Goal: Check status: Check status

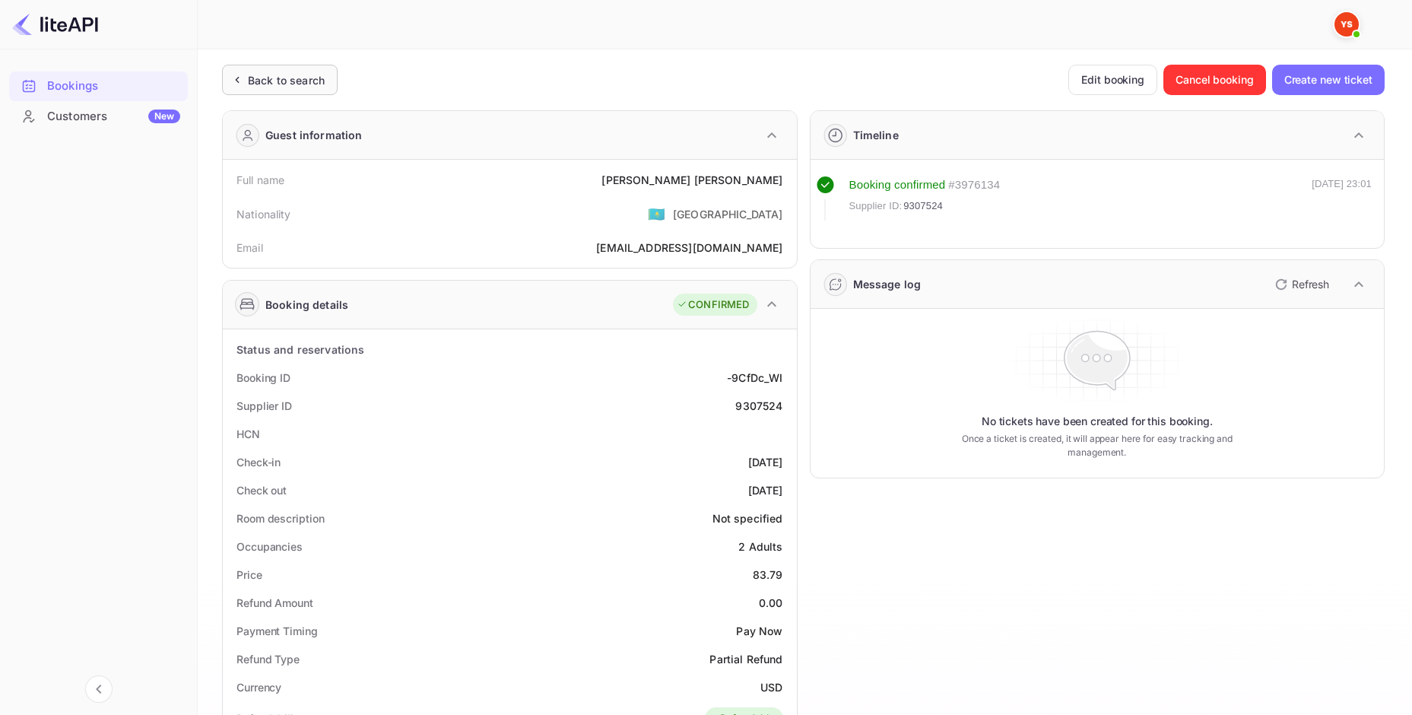
click at [300, 77] on div "Back to search" at bounding box center [286, 80] width 77 height 16
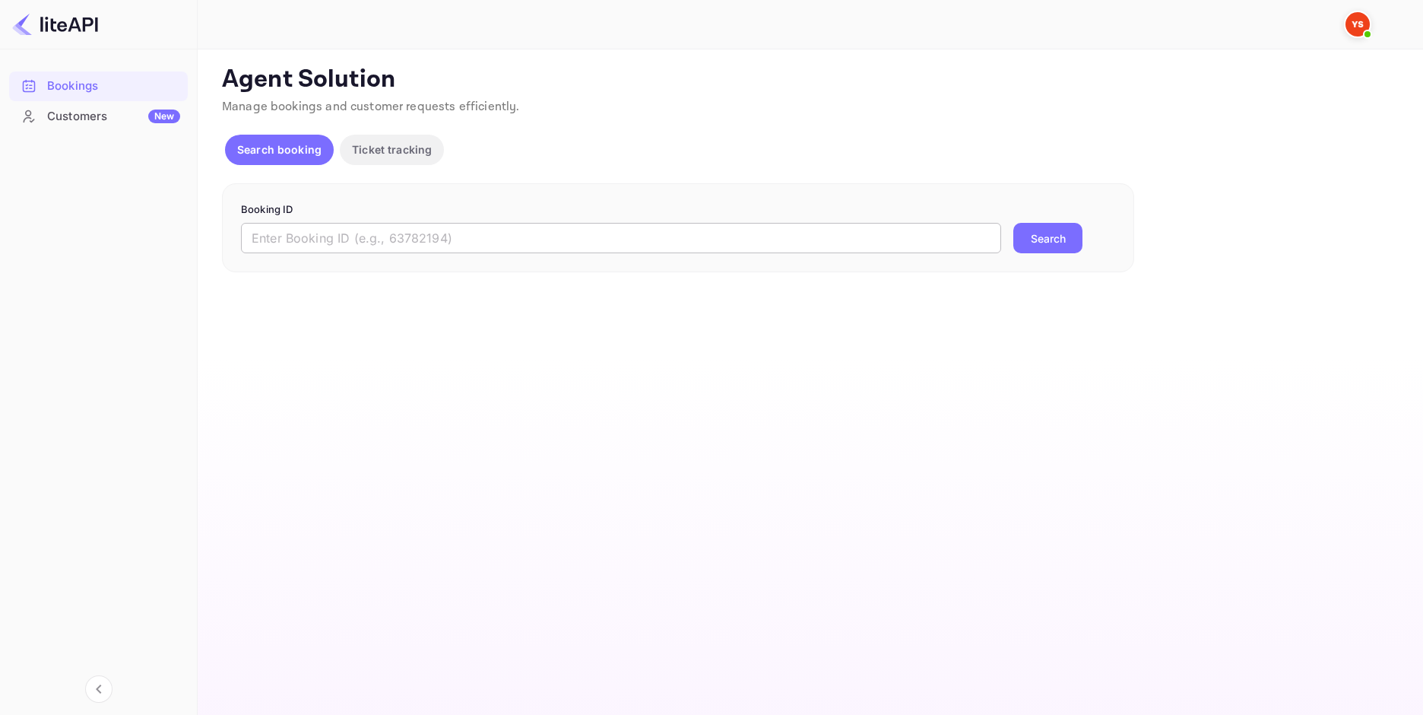
click at [407, 223] on form "Booking ID ​ Search" at bounding box center [678, 228] width 874 height 52
click at [407, 230] on input "text" at bounding box center [621, 238] width 760 height 30
paste input "9321329"
type input "9321329"
click at [1034, 246] on button "Search" at bounding box center [1047, 238] width 69 height 30
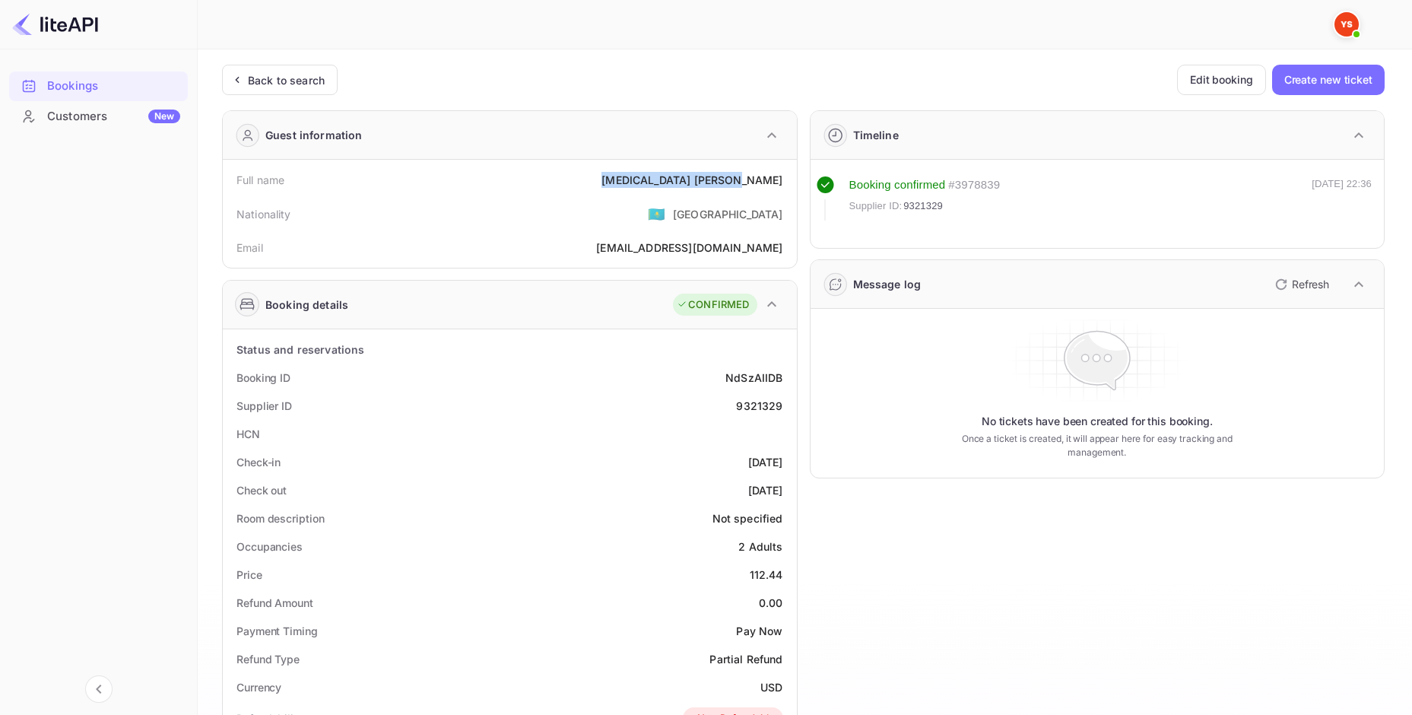
drag, startPoint x: 709, startPoint y: 176, endPoint x: 791, endPoint y: 179, distance: 83.0
click at [791, 179] on div "Full name [MEDICAL_DATA][PERSON_NAME] Nationality 🇰🇿 [DEMOGRAPHIC_DATA] Email […" at bounding box center [510, 214] width 574 height 108
copy div "[MEDICAL_DATA][PERSON_NAME]"
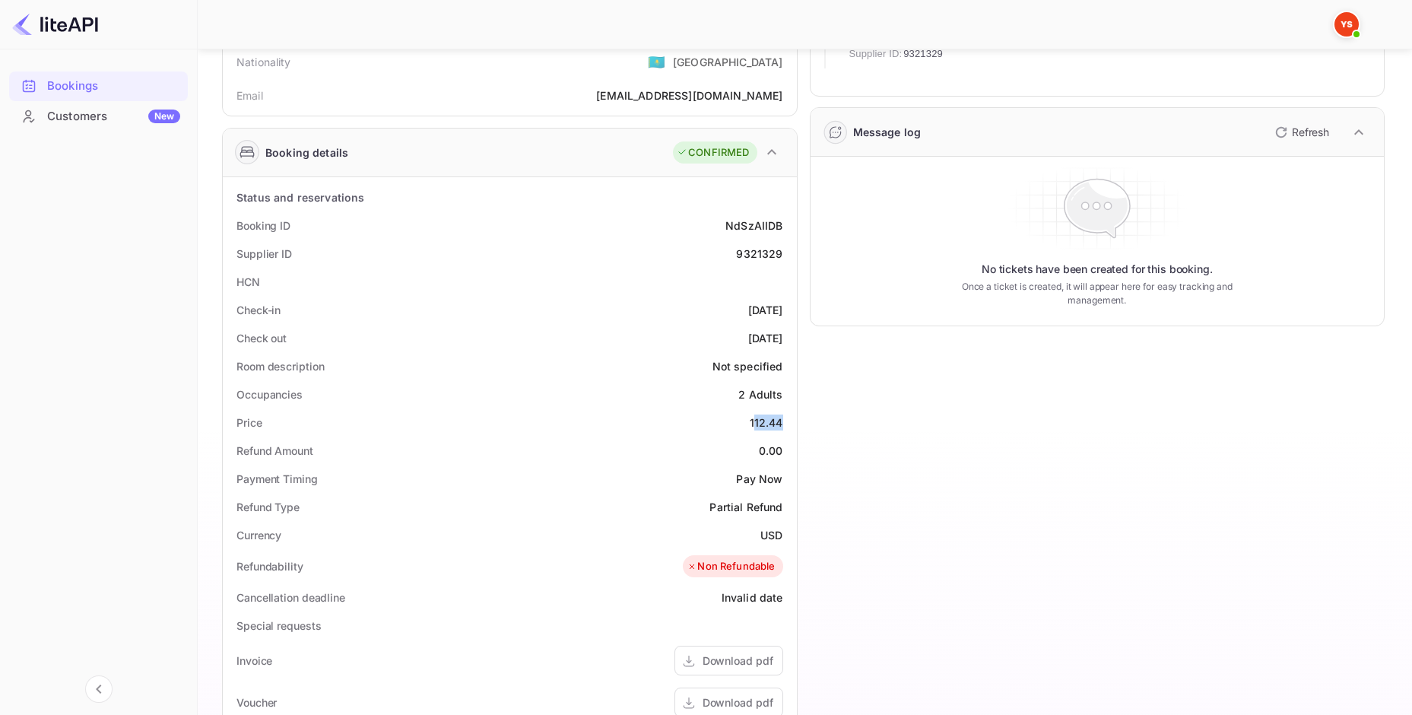
drag, startPoint x: 752, startPoint y: 423, endPoint x: 781, endPoint y: 422, distance: 28.9
click at [782, 423] on div "112.44" at bounding box center [766, 422] width 33 height 16
drag, startPoint x: 740, startPoint y: 420, endPoint x: 779, endPoint y: 417, distance: 39.6
click at [781, 422] on div "Price 112.44" at bounding box center [510, 422] width 562 height 28
copy div "112.44"
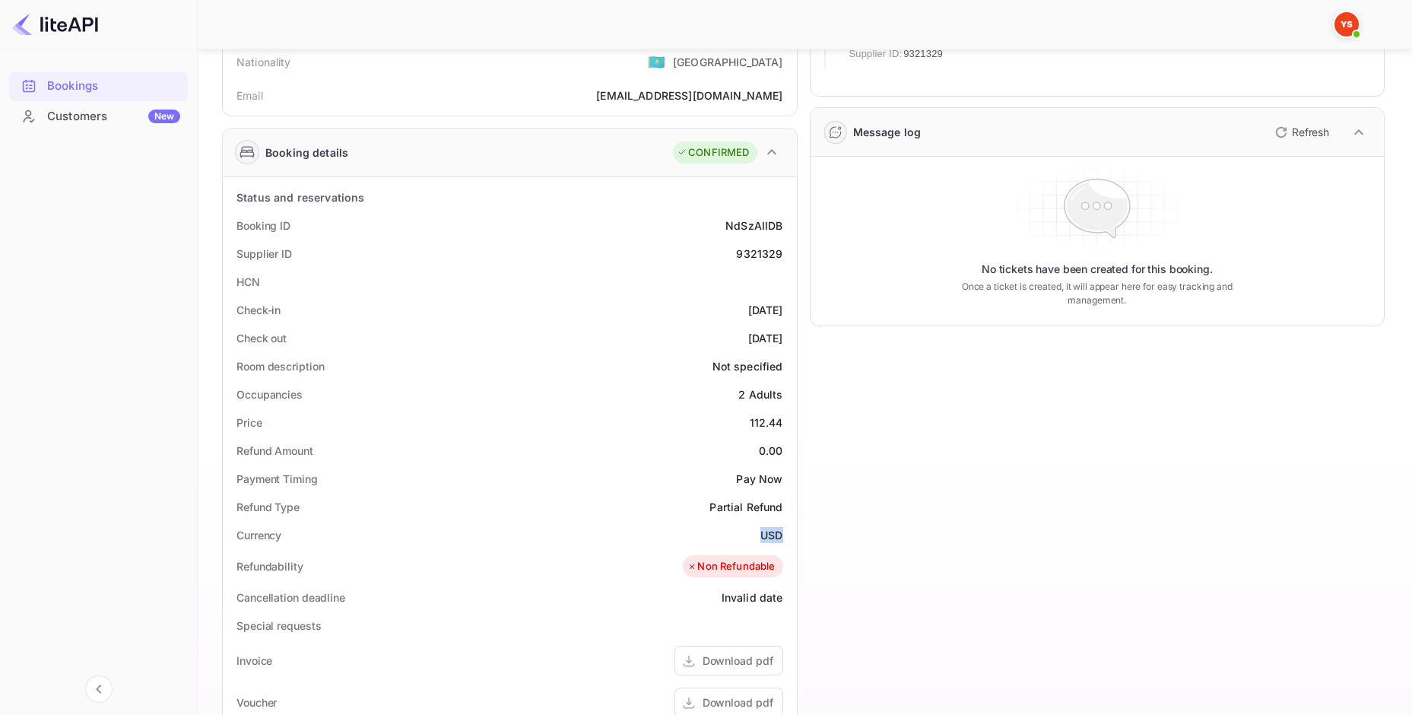
drag, startPoint x: 756, startPoint y: 529, endPoint x: 784, endPoint y: 530, distance: 28.1
click at [784, 530] on div "Currency USD" at bounding box center [510, 535] width 562 height 28
copy div "USD"
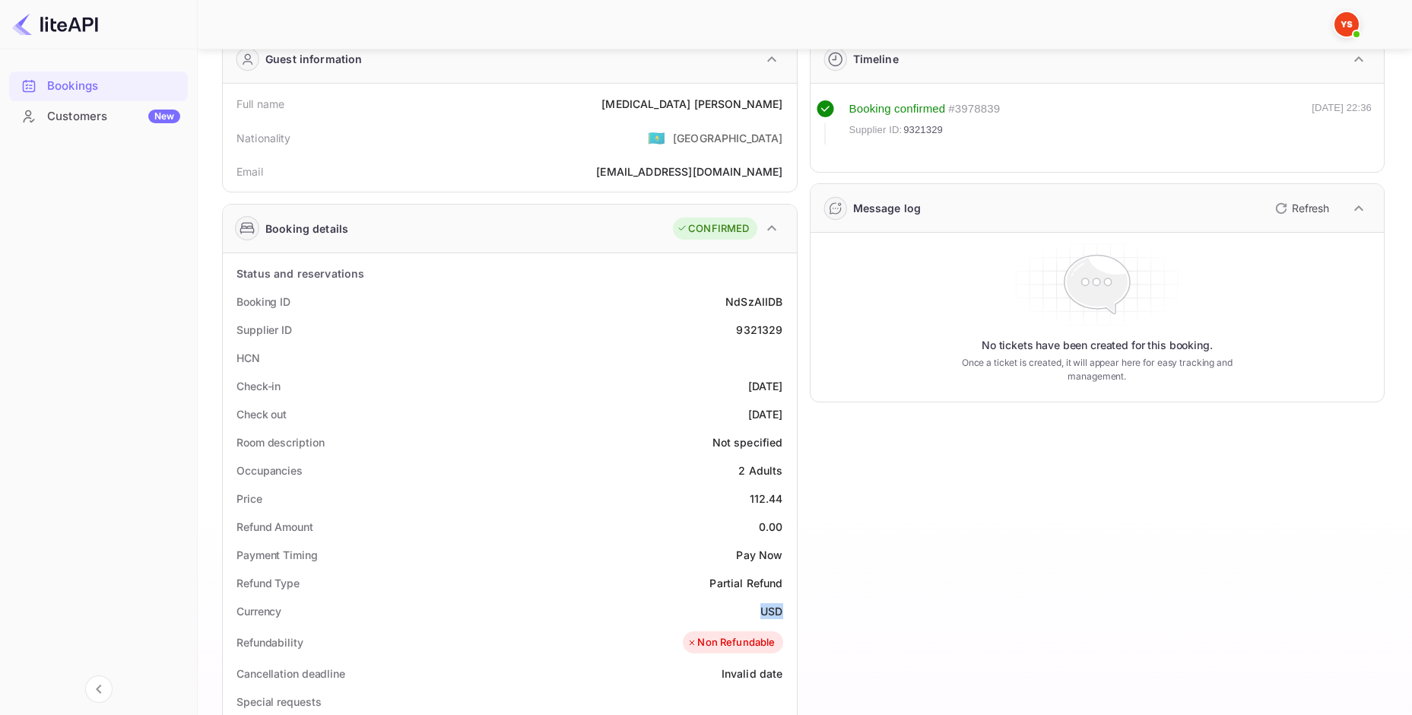
scroll to position [0, 0]
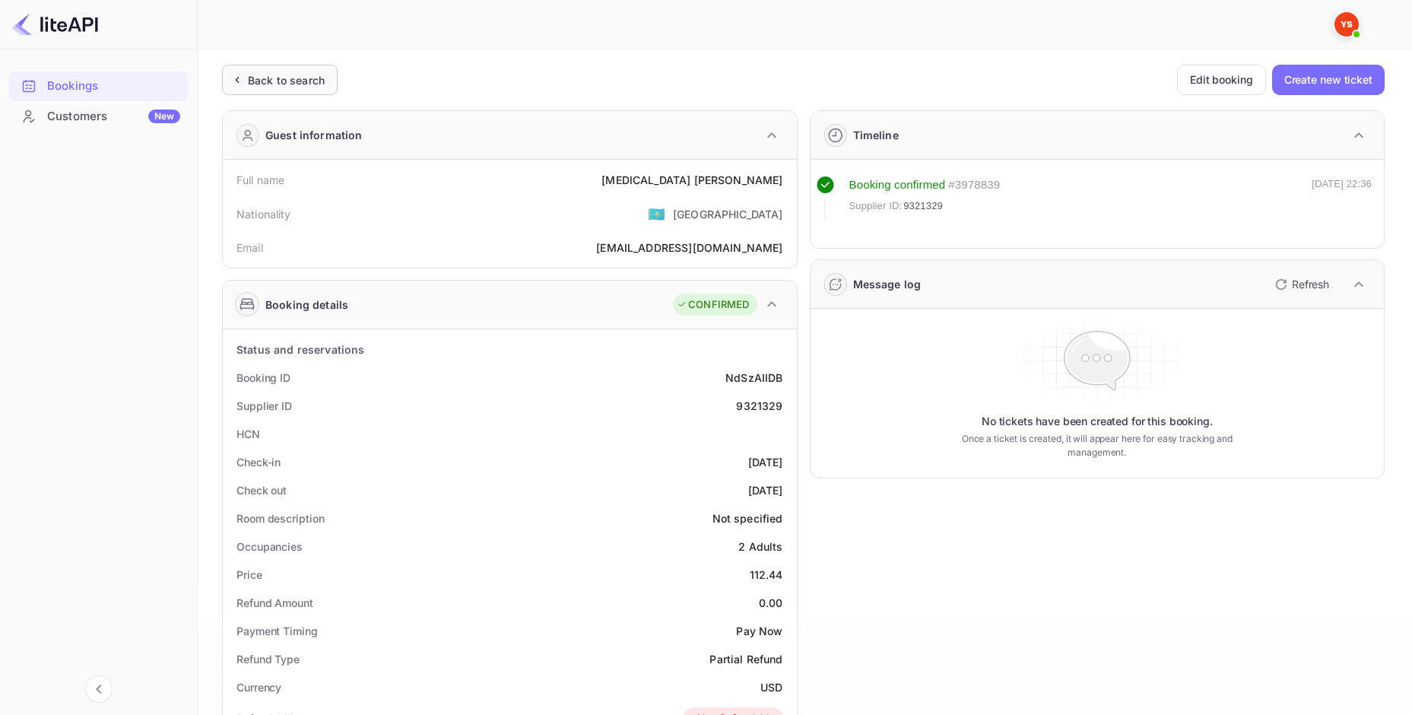
click at [252, 78] on div "Back to search" at bounding box center [286, 80] width 77 height 16
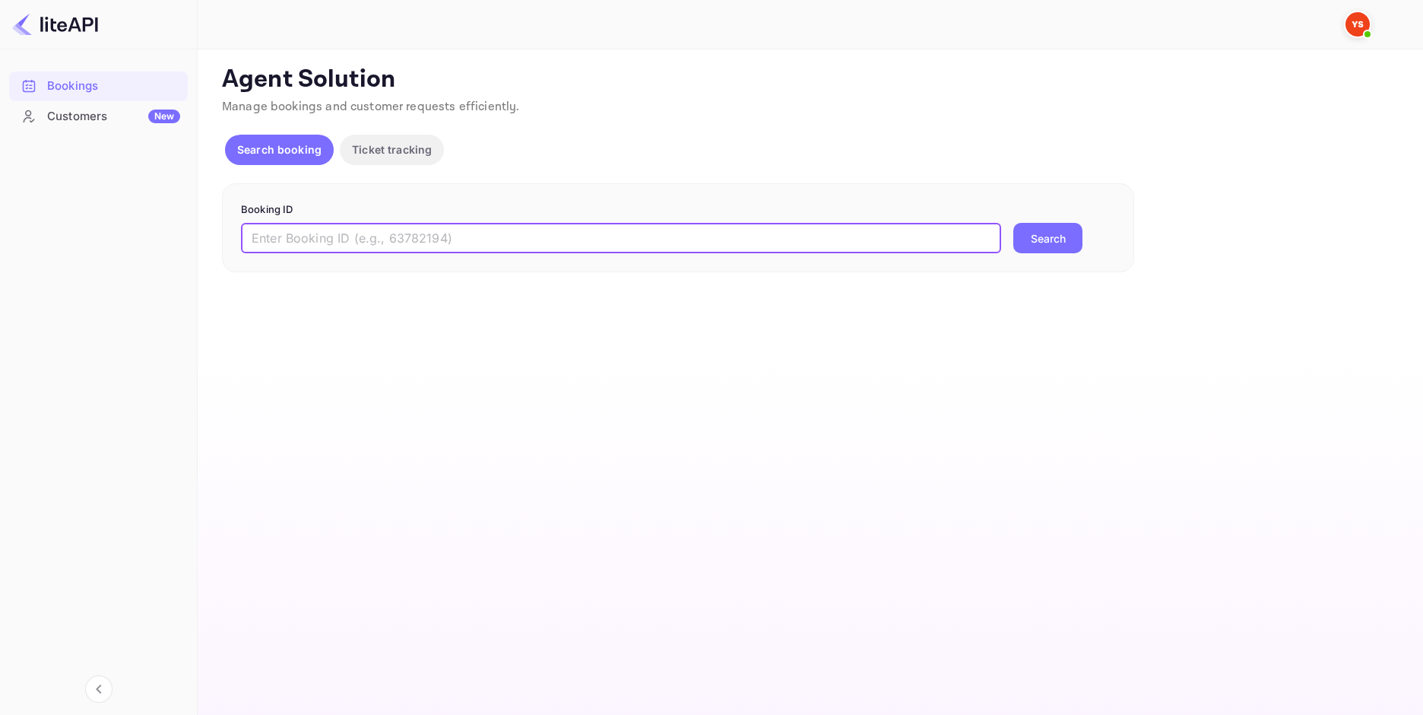
click at [436, 223] on input "text" at bounding box center [621, 238] width 760 height 30
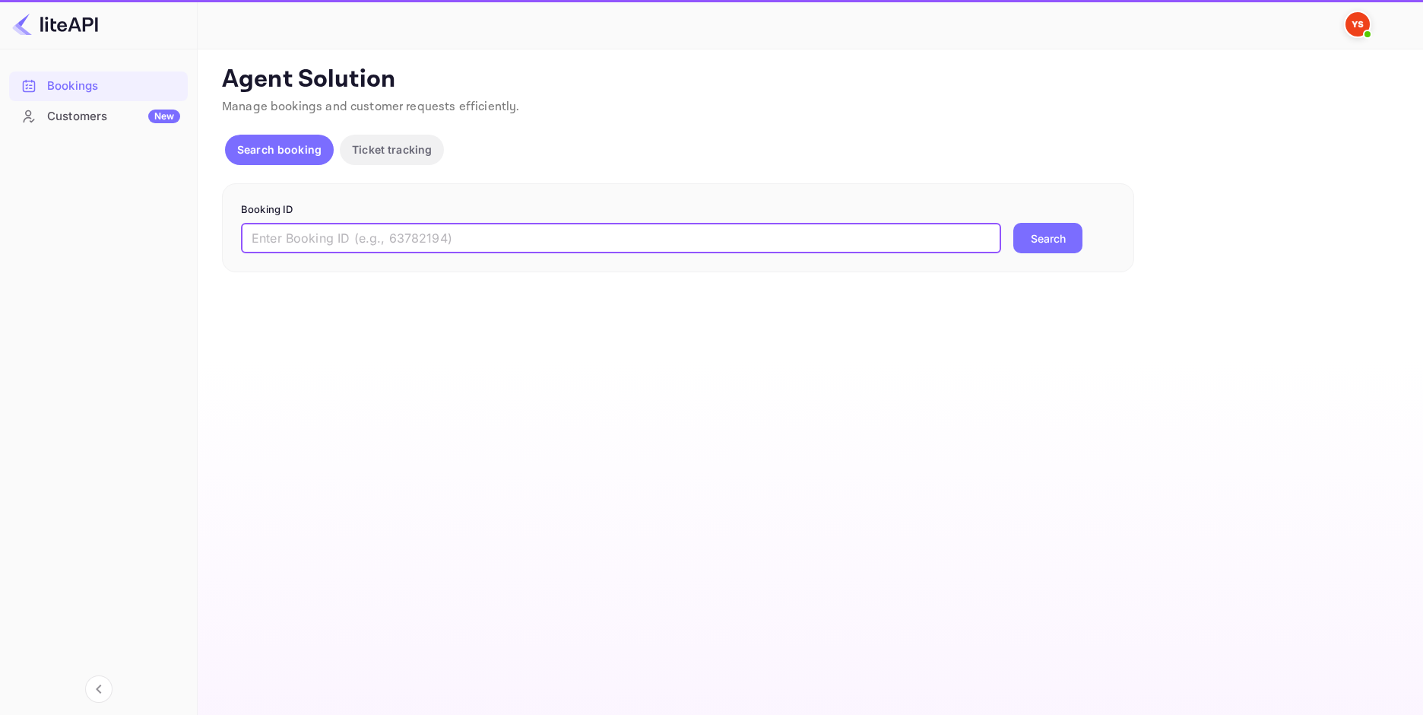
paste input "9290353"
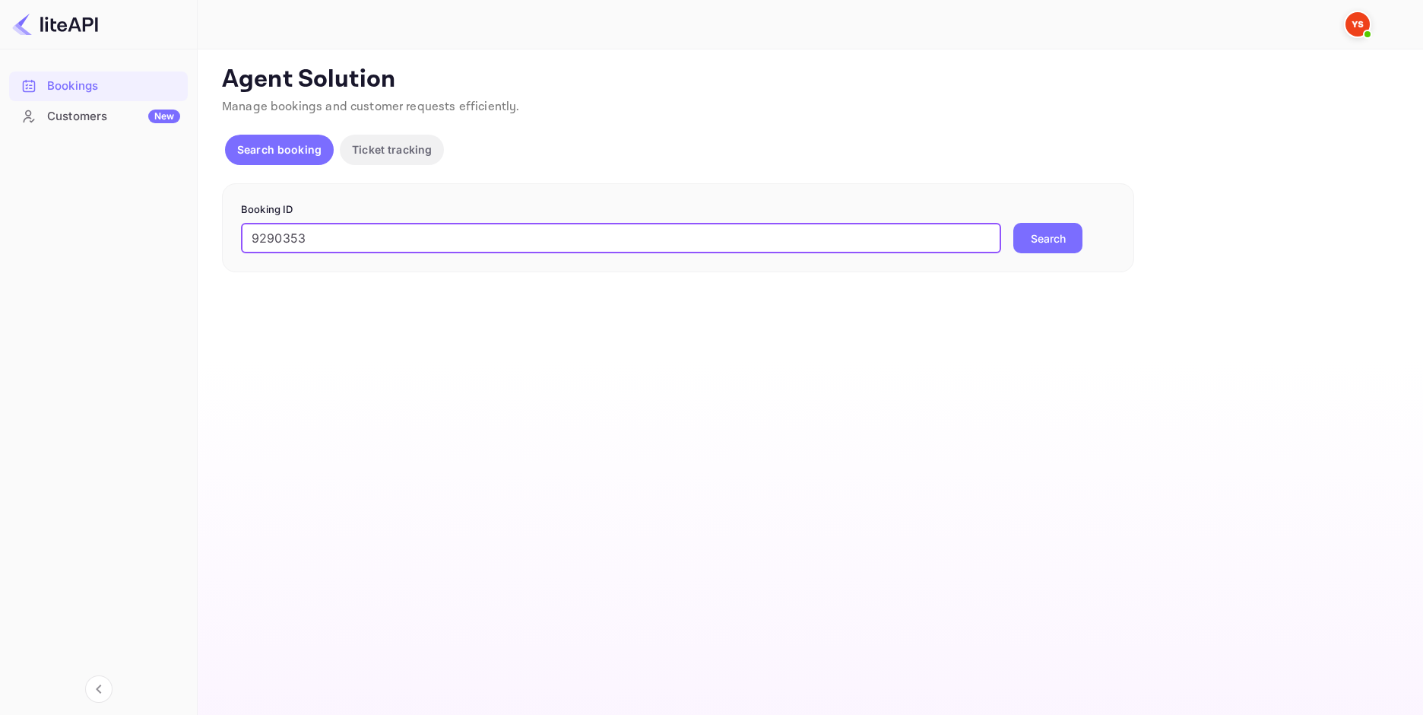
type input "9290353"
click at [1028, 239] on button "Search" at bounding box center [1047, 238] width 69 height 30
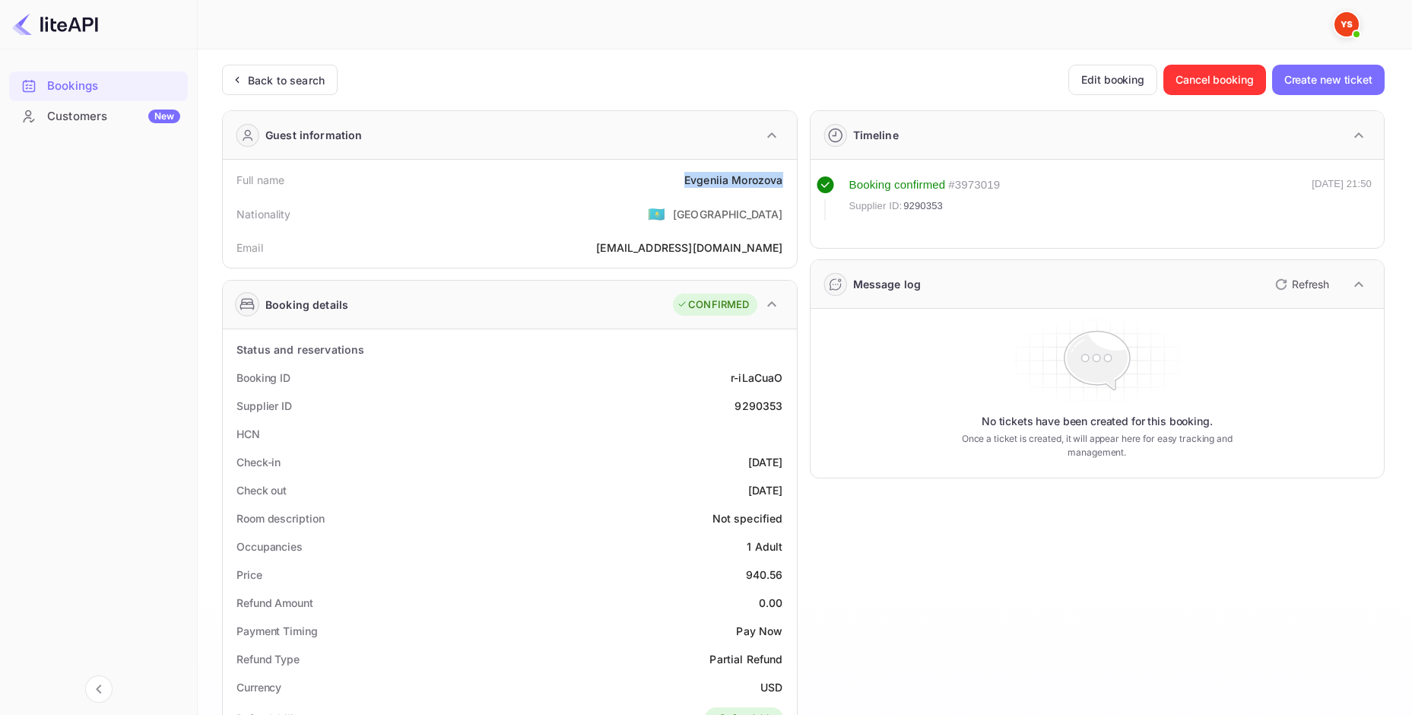
drag, startPoint x: 720, startPoint y: 179, endPoint x: 783, endPoint y: 181, distance: 63.1
click at [783, 181] on div "Full name [PERSON_NAME]" at bounding box center [510, 180] width 562 height 28
copy div "[PERSON_NAME]"
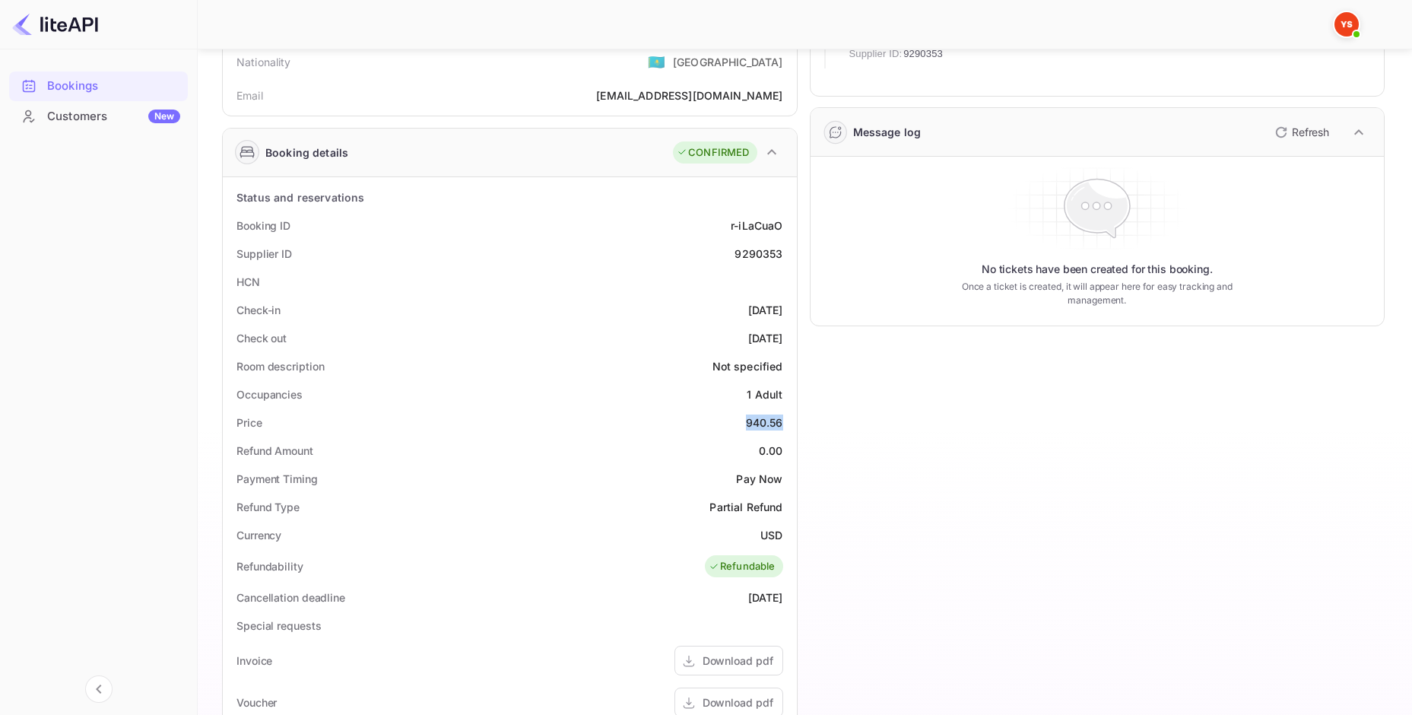
drag, startPoint x: 742, startPoint y: 423, endPoint x: 782, endPoint y: 422, distance: 39.6
click at [782, 425] on div "Price 940.56" at bounding box center [510, 422] width 562 height 28
copy div "940.56"
drag, startPoint x: 759, startPoint y: 539, endPoint x: 783, endPoint y: 538, distance: 23.6
click at [783, 538] on div "Currency USD" at bounding box center [510, 535] width 562 height 28
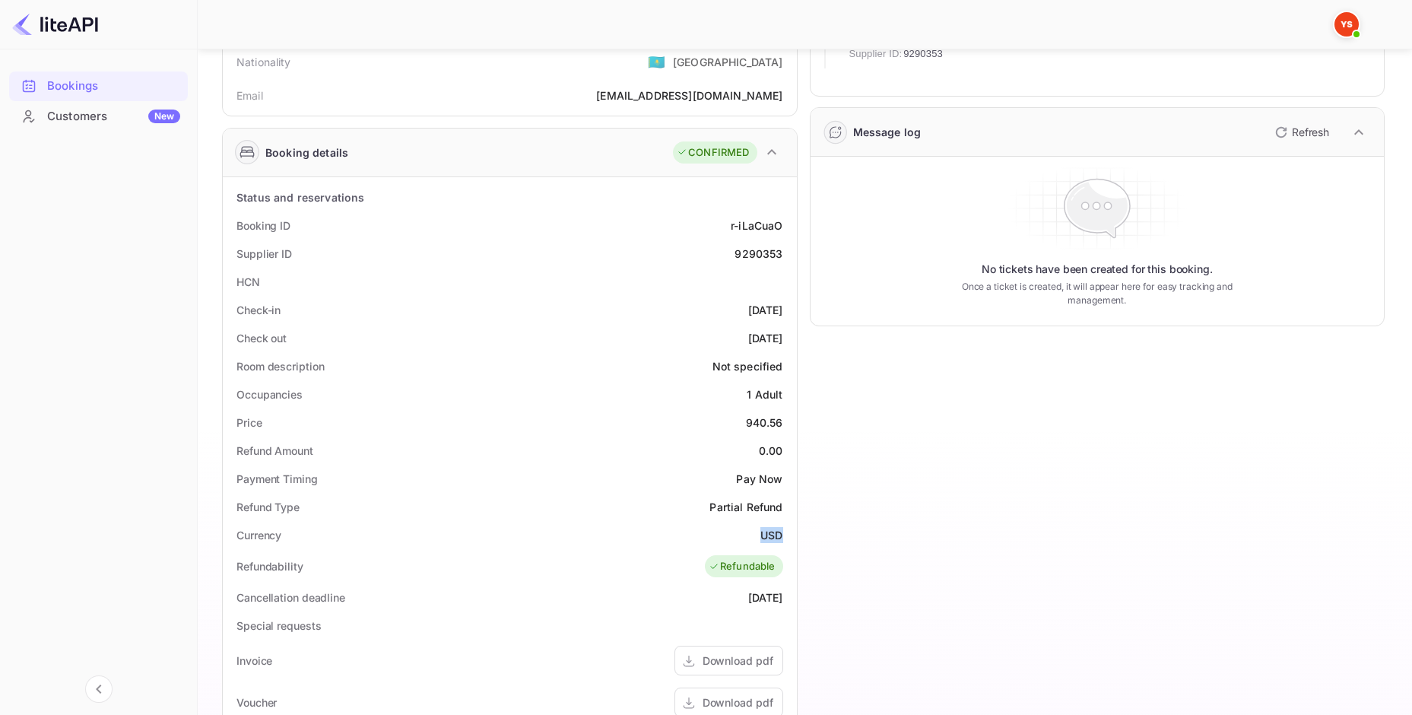
copy div "USD"
